Goal: Information Seeking & Learning: Learn about a topic

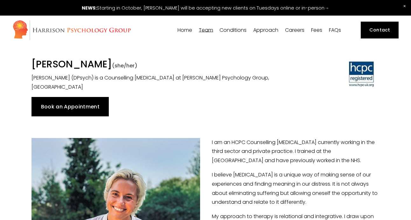
click at [0, 0] on span "[PERSON_NAME]" at bounding box center [0, 0] width 0 height 0
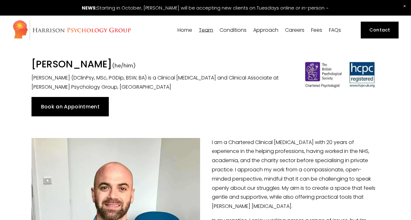
click at [0, 0] on span "Dr [PERSON_NAME]" at bounding box center [0, 0] width 0 height 0
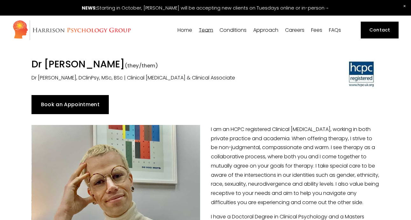
click at [0, 0] on span "[PERSON_NAME]" at bounding box center [0, 0] width 0 height 0
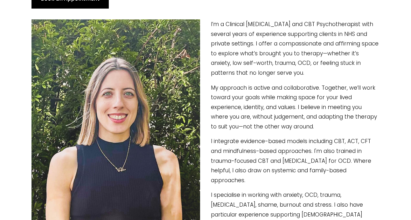
scroll to position [100, 0]
